Goal: Task Accomplishment & Management: Manage account settings

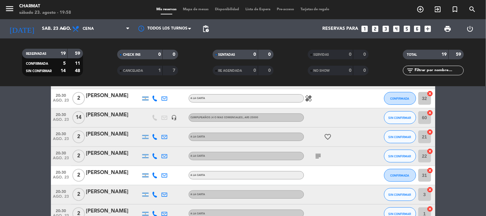
scroll to position [107, 0]
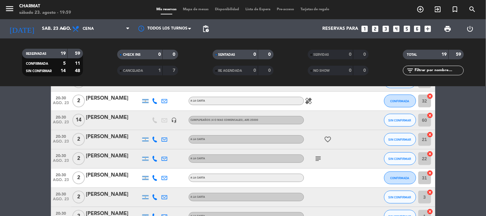
scroll to position [0, 0]
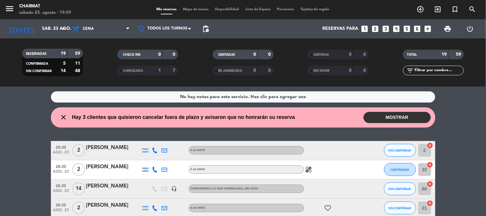
click at [371, 116] on button "MOSTRAR" at bounding box center [396, 117] width 67 height 11
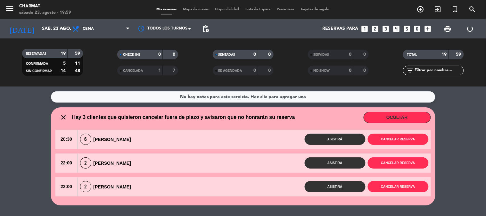
click at [401, 116] on button "OCULTAR" at bounding box center [396, 117] width 67 height 11
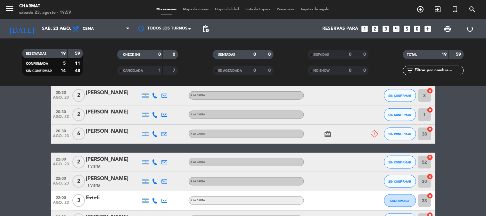
scroll to position [178, 0]
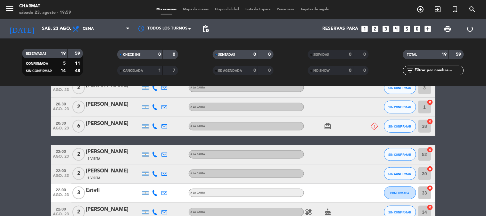
click at [329, 124] on icon "card_giftcard" at bounding box center [328, 126] width 8 height 8
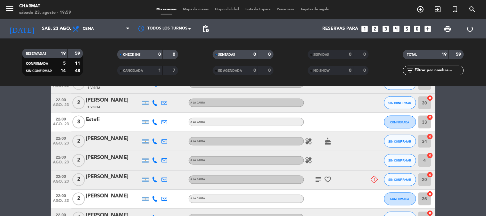
scroll to position [249, 0]
click at [309, 142] on icon "healing" at bounding box center [309, 141] width 8 height 8
click at [306, 160] on icon "healing" at bounding box center [309, 160] width 8 height 8
click at [310, 158] on icon "healing" at bounding box center [309, 160] width 8 height 8
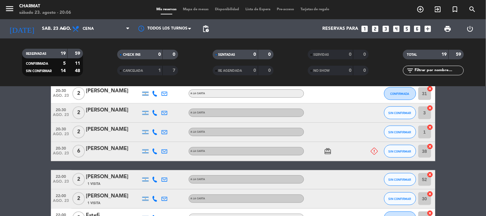
scroll to position [0, 0]
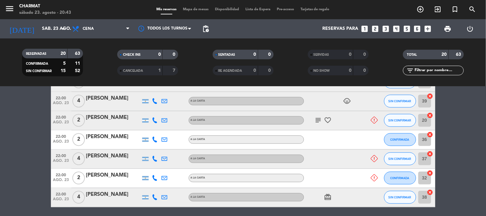
scroll to position [314, 0]
